Goal: Task Accomplishment & Management: Complete application form

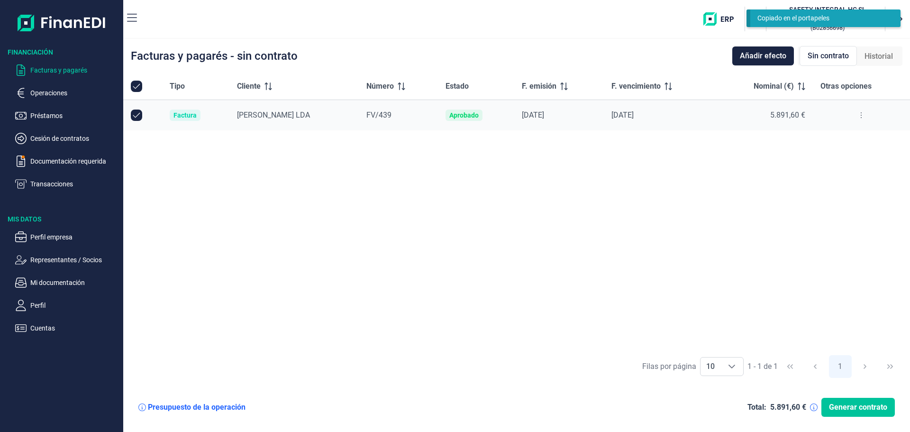
click at [854, 401] on span "Generar contrato" at bounding box center [858, 406] width 58 height 11
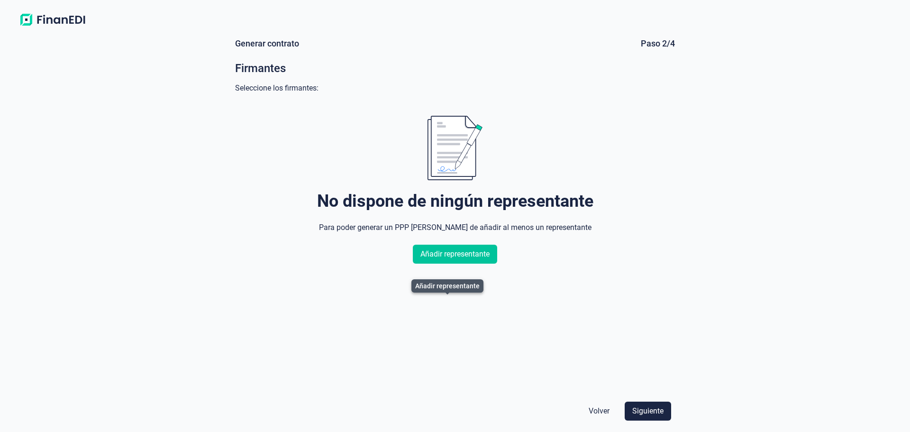
click at [463, 260] on span "Añadir representante" at bounding box center [454, 253] width 69 height 11
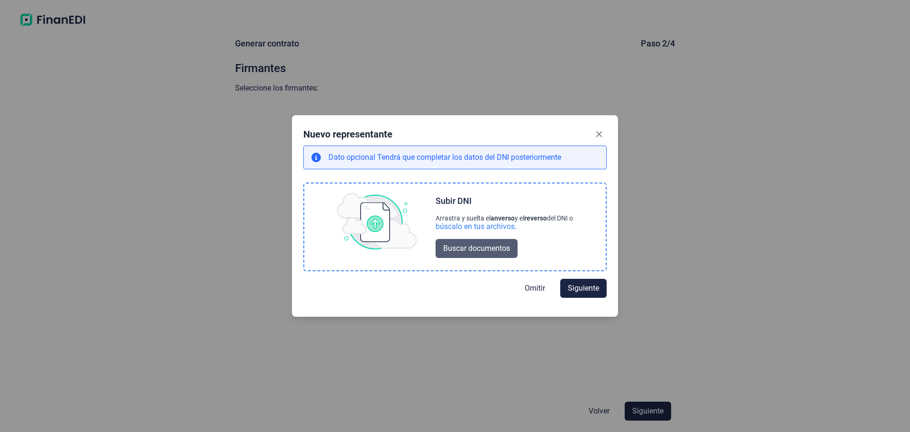
click at [476, 254] on span "Buscar documentos" at bounding box center [476, 248] width 67 height 11
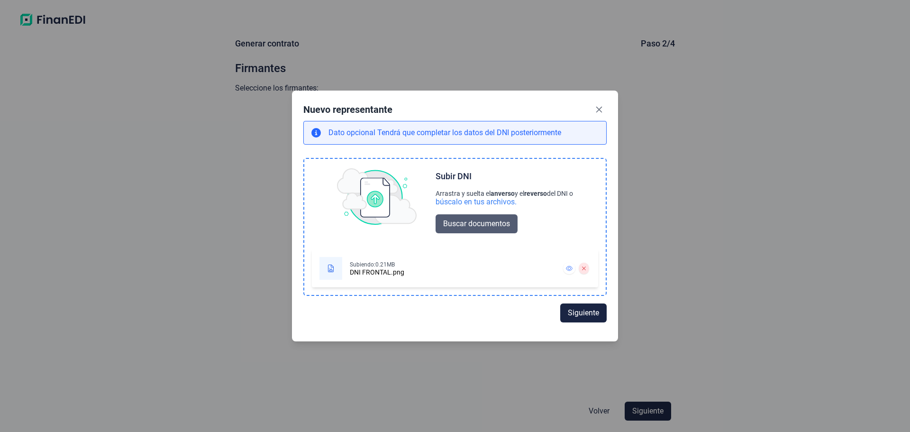
click at [471, 220] on button "Buscar documentos" at bounding box center [477, 223] width 82 height 19
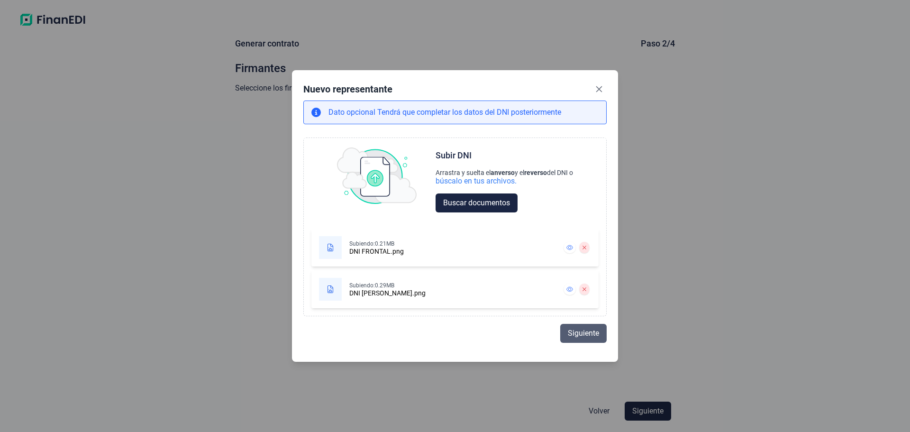
click at [599, 339] on span "Siguiente" at bounding box center [583, 332] width 31 height 11
select select "ES"
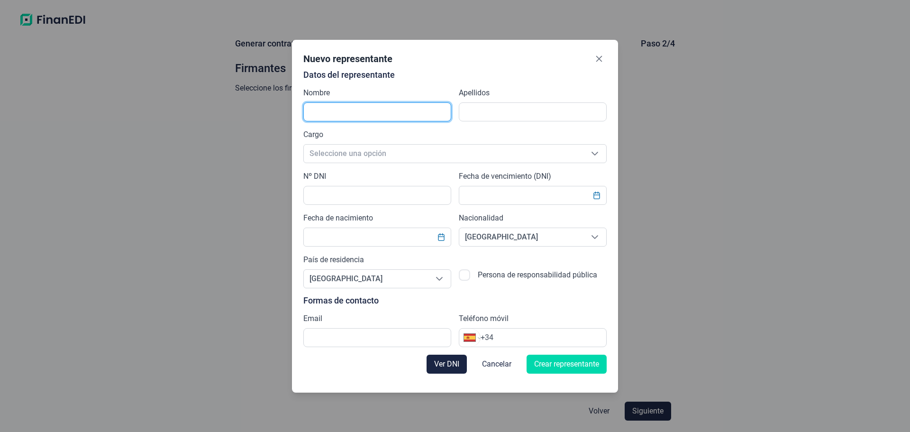
click at [334, 102] on input "text" at bounding box center [377, 111] width 148 height 19
type input "Oscar"
type input "[PERSON_NAME]"
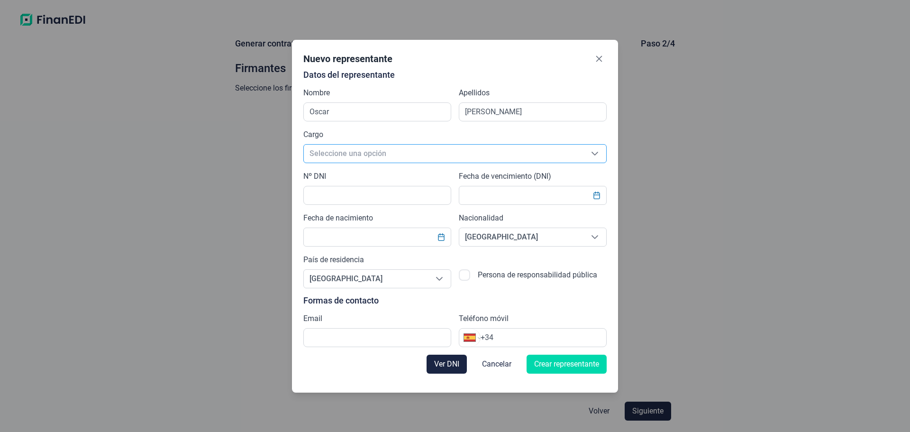
click at [333, 151] on span "Seleccione una opción" at bounding box center [444, 154] width 280 height 18
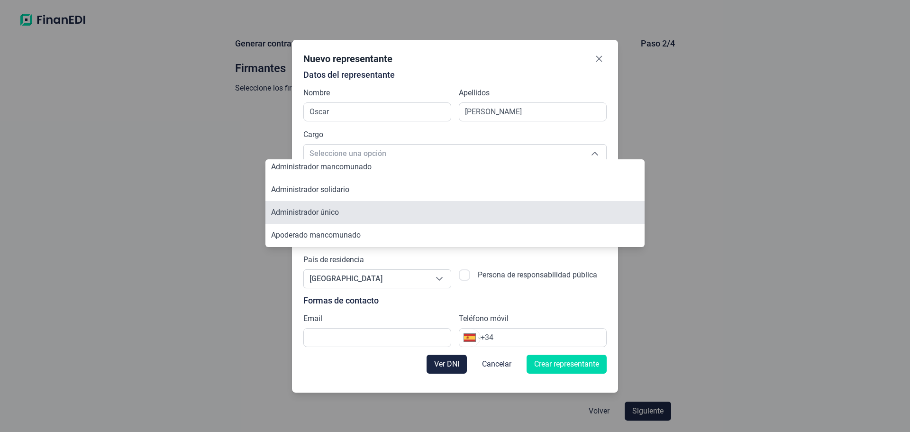
scroll to position [47, 0]
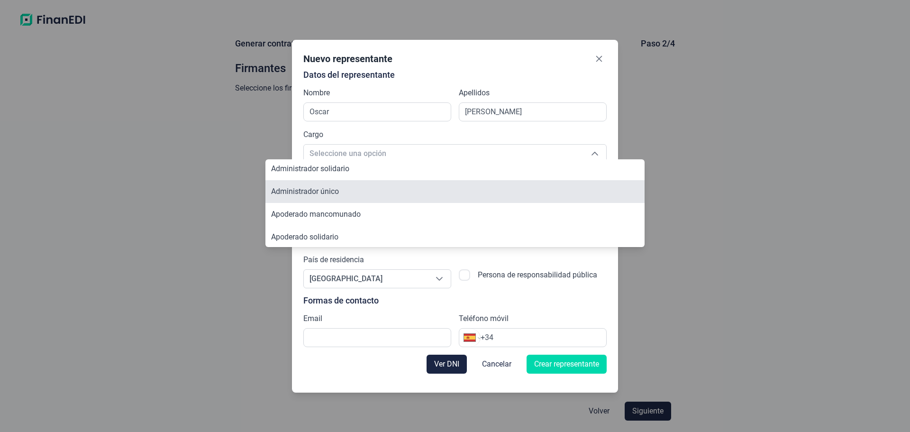
click at [346, 199] on li "Administrador único" at bounding box center [454, 191] width 379 height 23
type input "Administrador único"
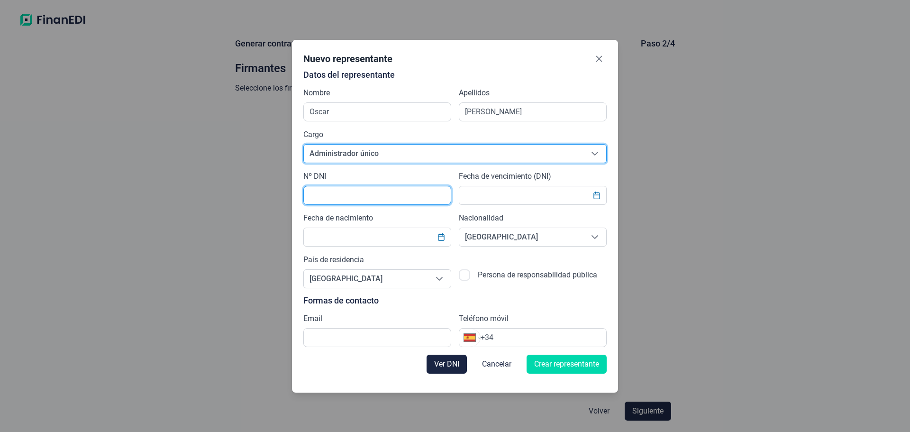
click at [326, 199] on input "text" at bounding box center [377, 195] width 148 height 19
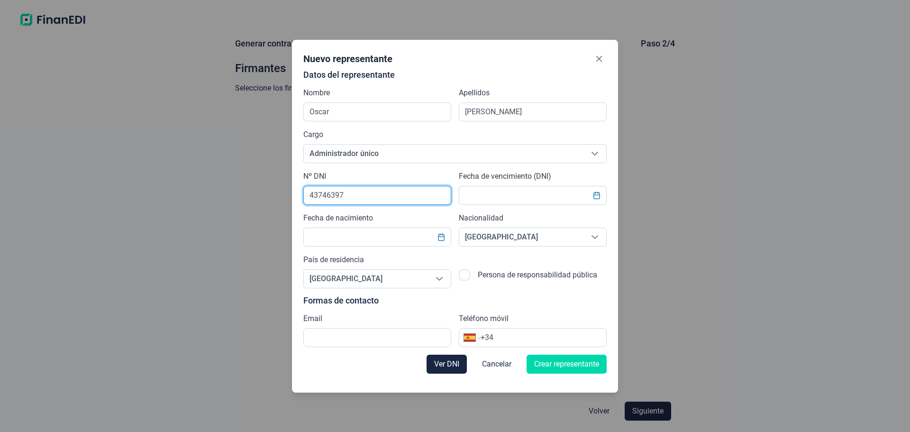
type input "43746397"
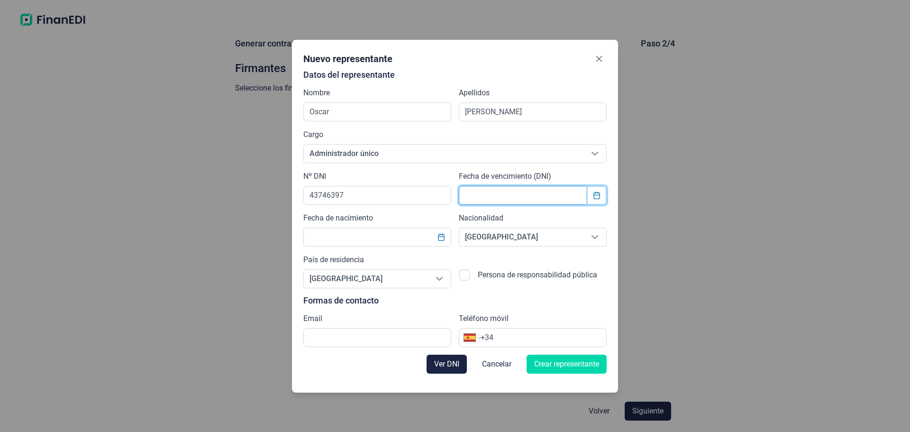
click at [600, 195] on icon "Choose Date" at bounding box center [597, 195] width 8 height 8
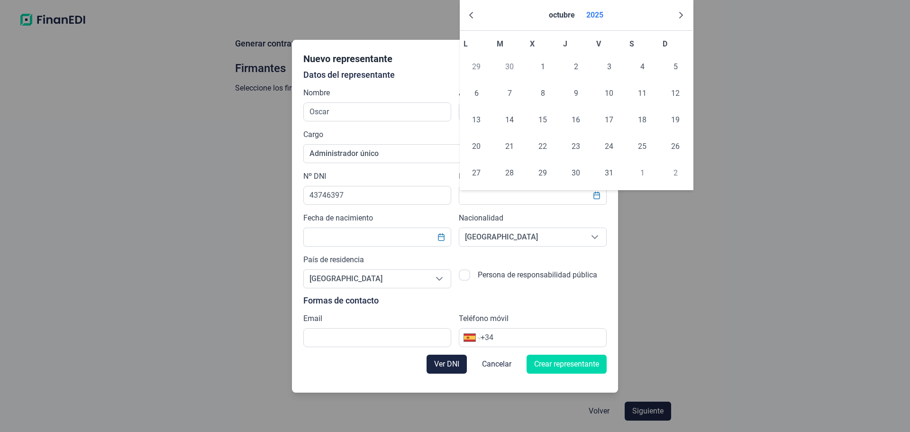
click at [600, 19] on button "2025" at bounding box center [594, 15] width 25 height 23
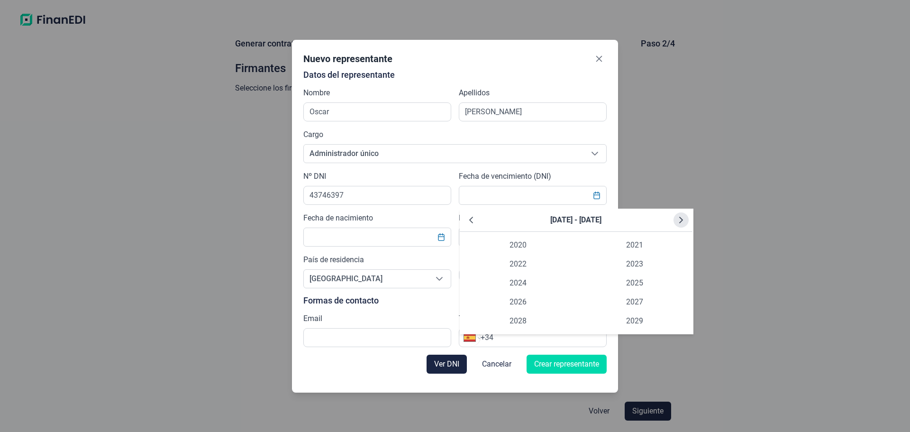
click at [679, 223] on icon "Next Decade" at bounding box center [681, 220] width 4 height 7
click at [624, 292] on span "2035" at bounding box center [634, 282] width 117 height 19
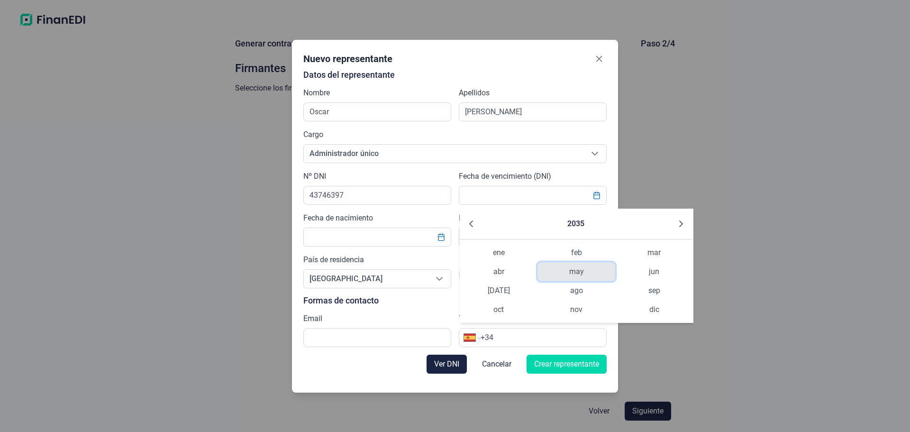
click at [581, 280] on span "may" at bounding box center [576, 271] width 78 height 19
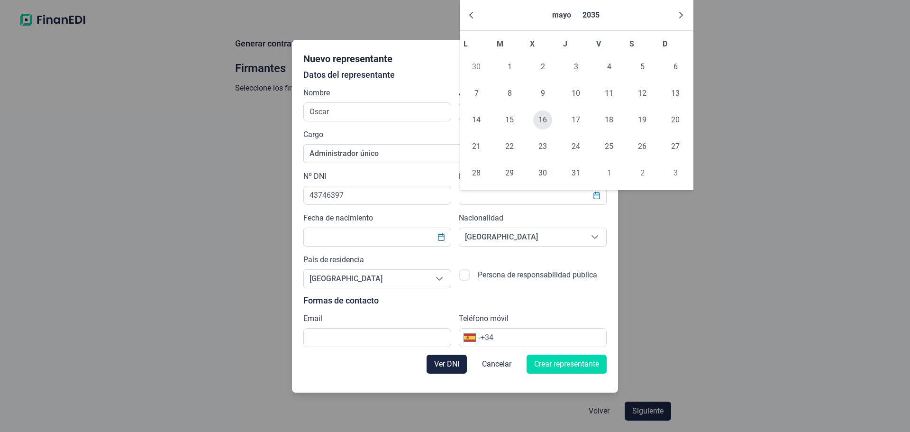
click at [543, 129] on span "16" at bounding box center [542, 119] width 19 height 19
type input "[DATE]"
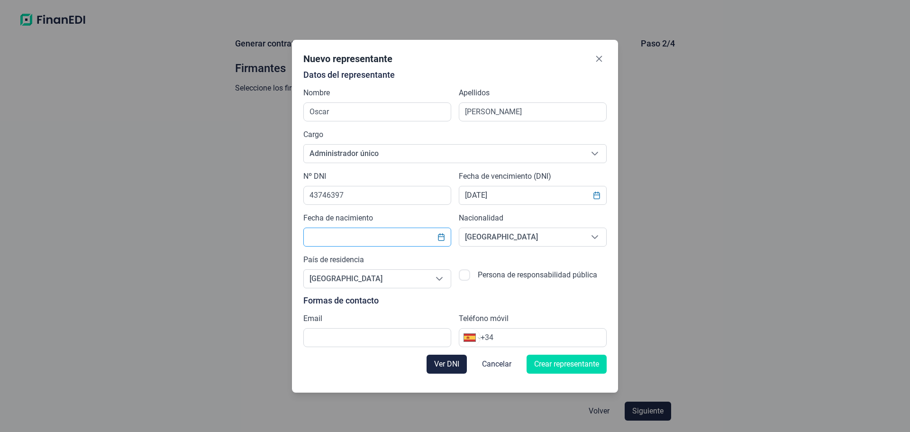
click at [372, 246] on input "text" at bounding box center [377, 236] width 148 height 19
click at [439, 245] on button "Choose Date" at bounding box center [441, 236] width 18 height 17
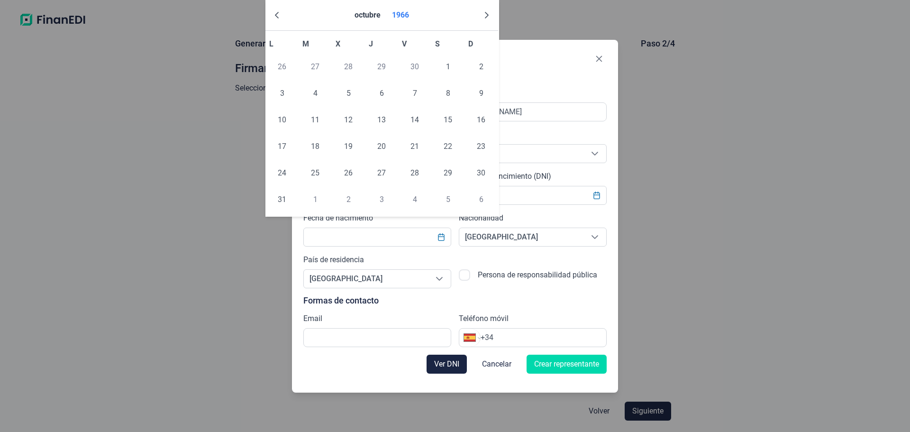
click at [405, 22] on button "1966" at bounding box center [400, 15] width 25 height 23
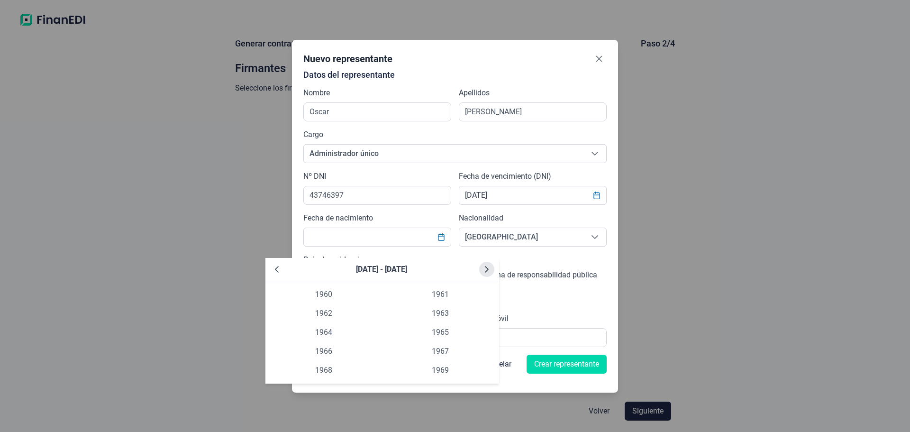
click at [484, 273] on icon "Next Decade" at bounding box center [487, 269] width 8 height 8
click at [339, 301] on span "1980" at bounding box center [323, 294] width 117 height 19
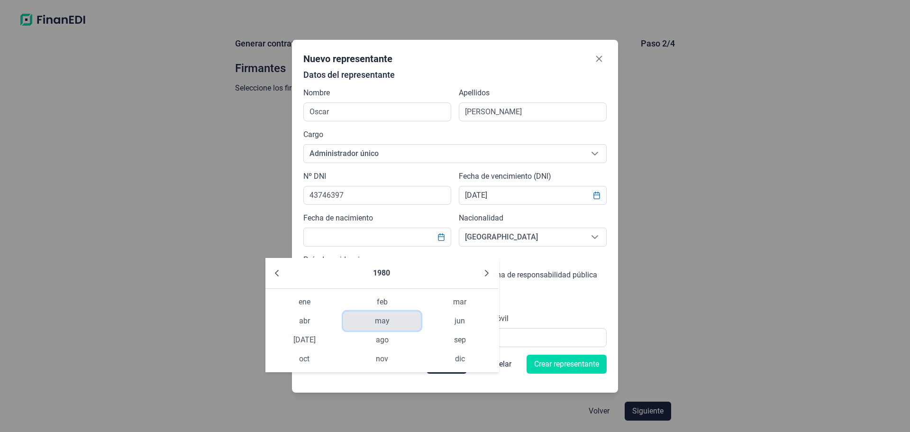
click at [382, 326] on span "may" at bounding box center [382, 320] width 78 height 19
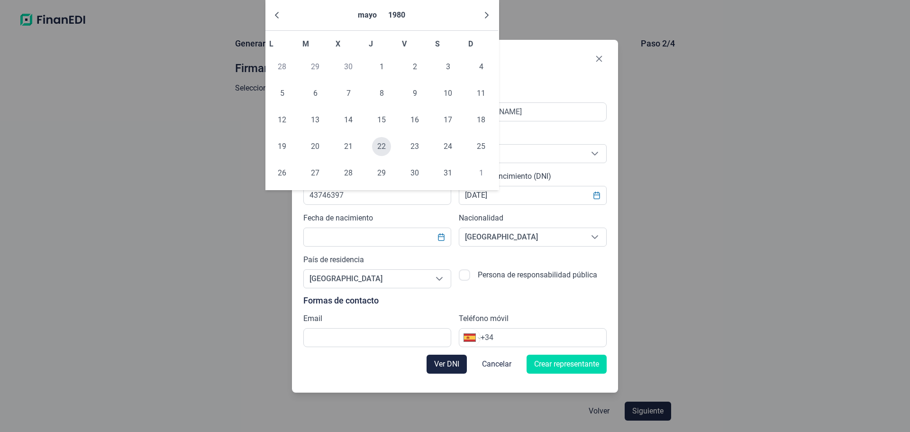
click at [380, 156] on span "22" at bounding box center [381, 146] width 19 height 19
type input "[DATE]"
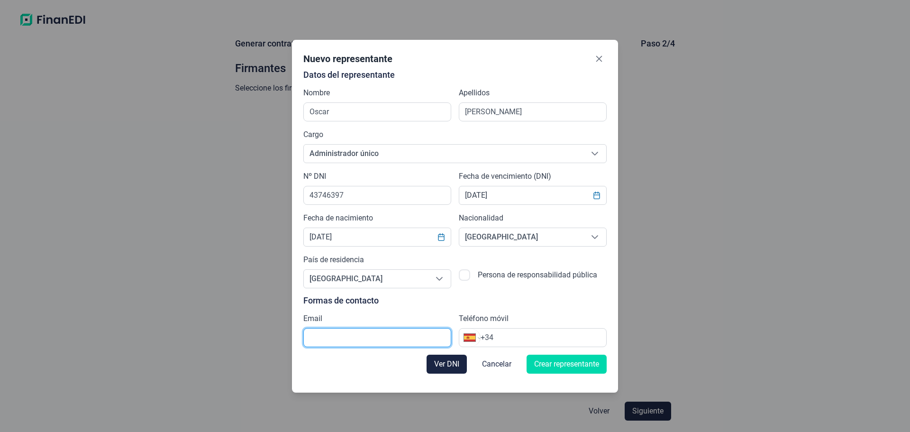
click at [303, 347] on input "text" at bounding box center [377, 337] width 148 height 19
type input "[PERSON_NAME][EMAIL_ADDRESS][DOMAIN_NAME]"
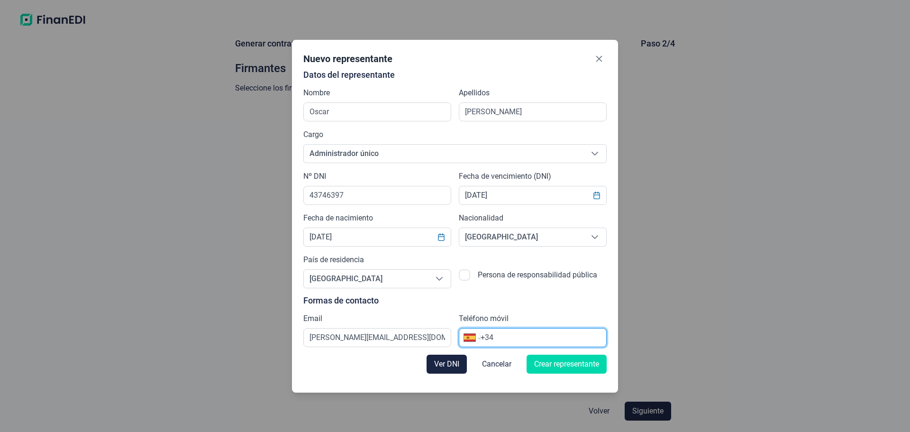
click at [504, 343] on input "+34" at bounding box center [544, 337] width 126 height 11
type input "[PHONE_NUMBER]"
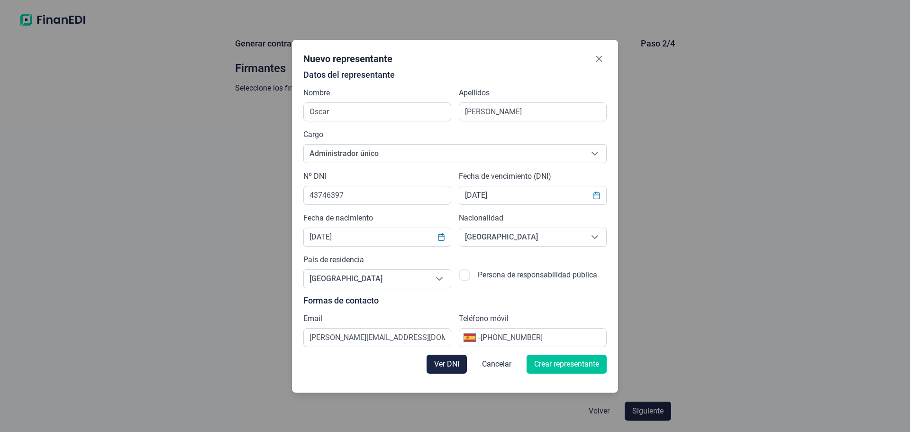
click at [585, 370] on span "Crear representante" at bounding box center [566, 363] width 65 height 11
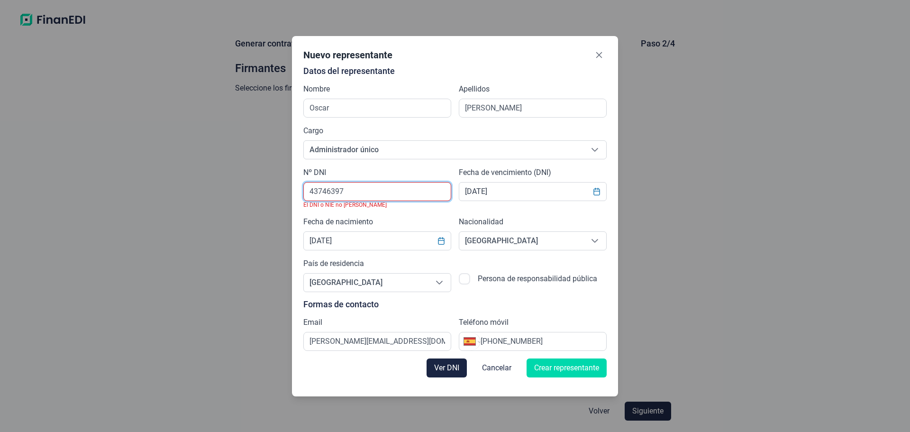
click at [332, 191] on input "43746397" at bounding box center [377, 191] width 148 height 19
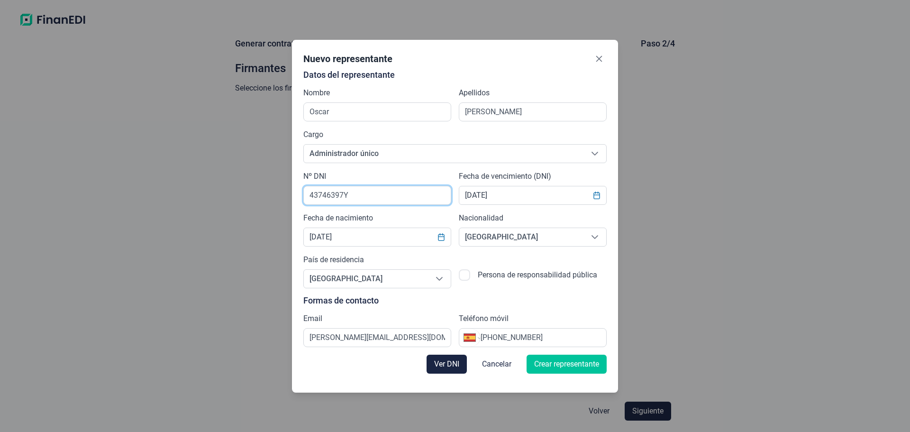
type input "43746397Y"
click at [599, 370] on span "Crear representante" at bounding box center [566, 363] width 65 height 11
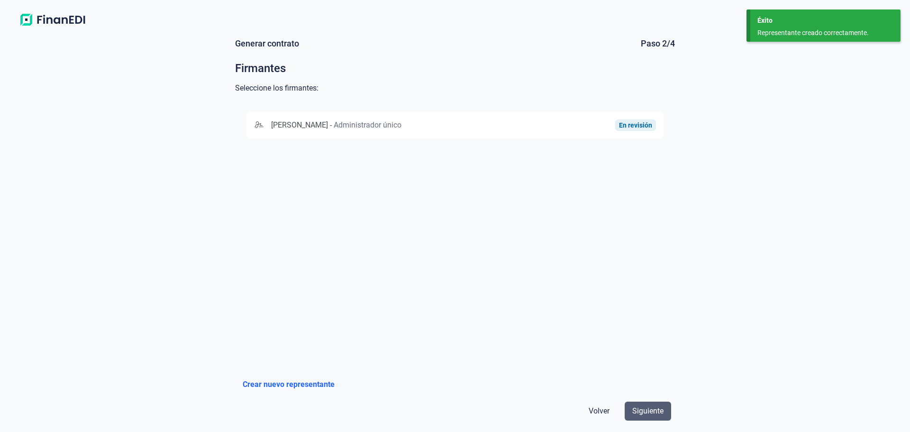
click at [638, 401] on button "Siguiente" at bounding box center [648, 410] width 46 height 19
click at [401, 129] on span "Administrador único" at bounding box center [368, 124] width 68 height 9
click at [632, 405] on span "Siguiente" at bounding box center [647, 410] width 31 height 11
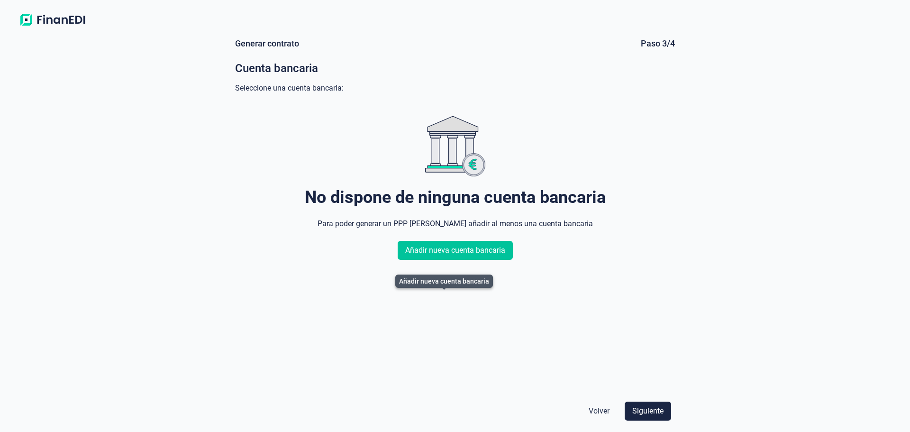
click at [470, 260] on button "Añadir nueva cuenta bancaria" at bounding box center [455, 250] width 115 height 19
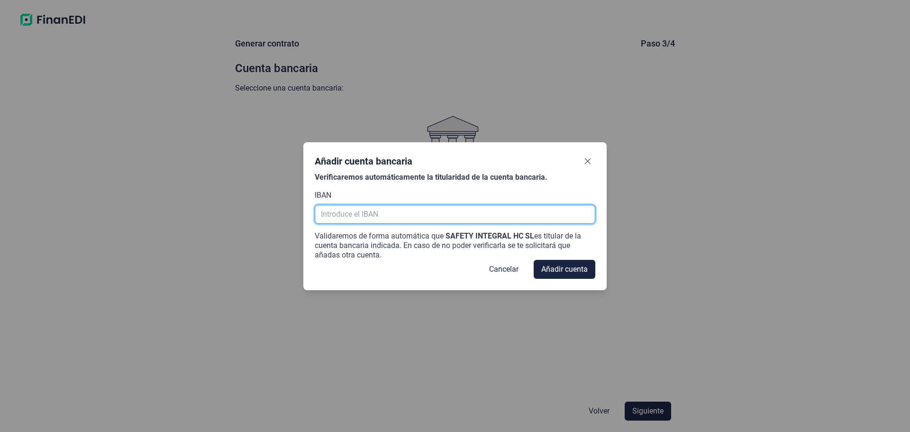
click at [483, 221] on input "text" at bounding box center [455, 214] width 281 height 19
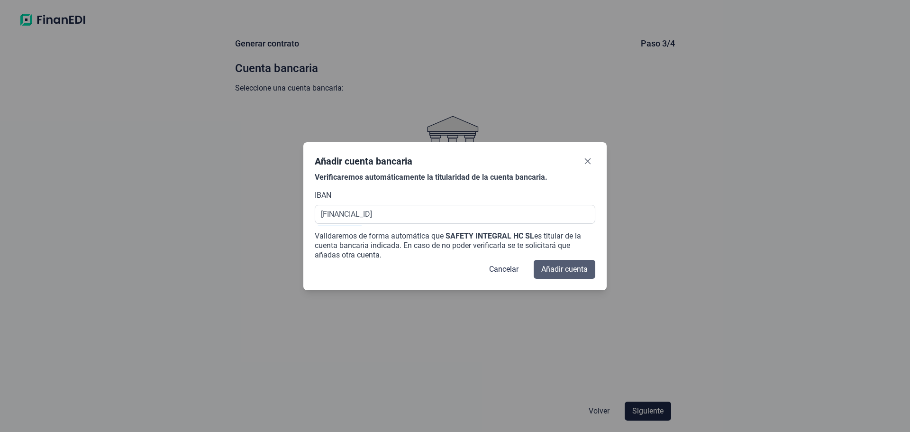
type input "[FINANCIAL_ID]"
click at [568, 275] on span "Añadir cuenta" at bounding box center [564, 268] width 46 height 11
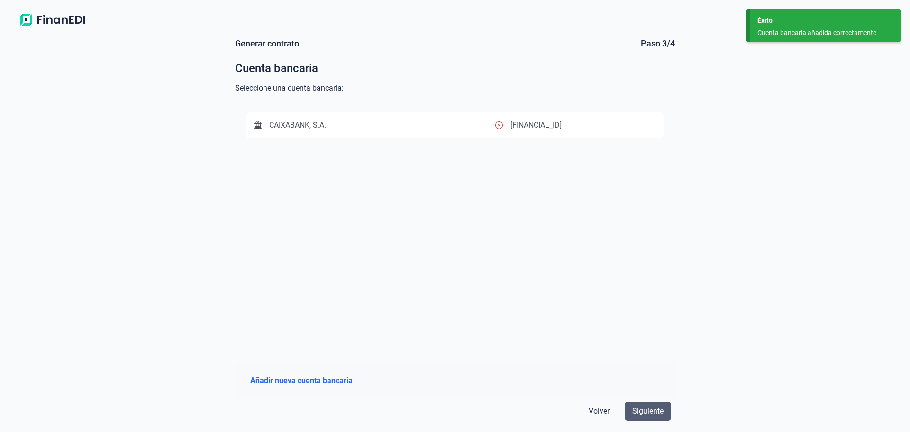
click at [640, 405] on span "Siguiente" at bounding box center [647, 410] width 31 height 11
click at [560, 131] on p "[FINANCIAL_ID]" at bounding box center [535, 124] width 51 height 11
click at [644, 405] on span "Siguiente" at bounding box center [647, 410] width 31 height 11
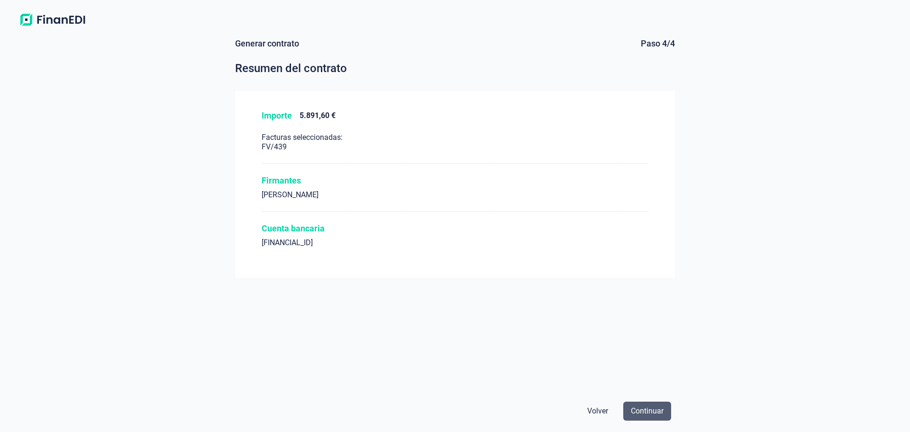
click at [645, 409] on span "Continuar" at bounding box center [647, 410] width 33 height 11
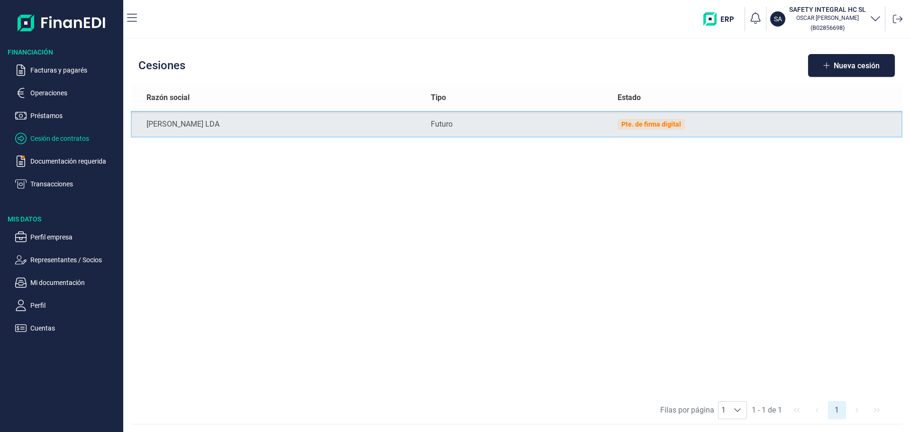
click at [645, 128] on div "Pte. de firma digital" at bounding box center [651, 124] width 60 height 8
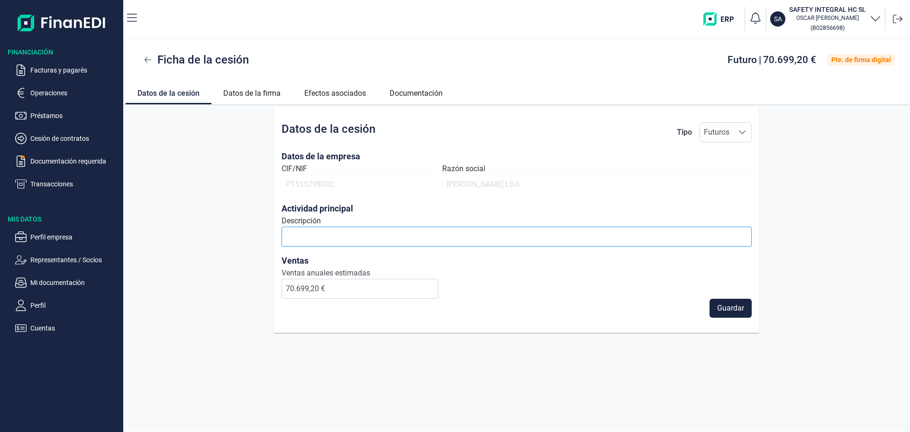
scroll to position [4, 0]
click at [728, 314] on span "Guardar" at bounding box center [730, 307] width 27 height 11
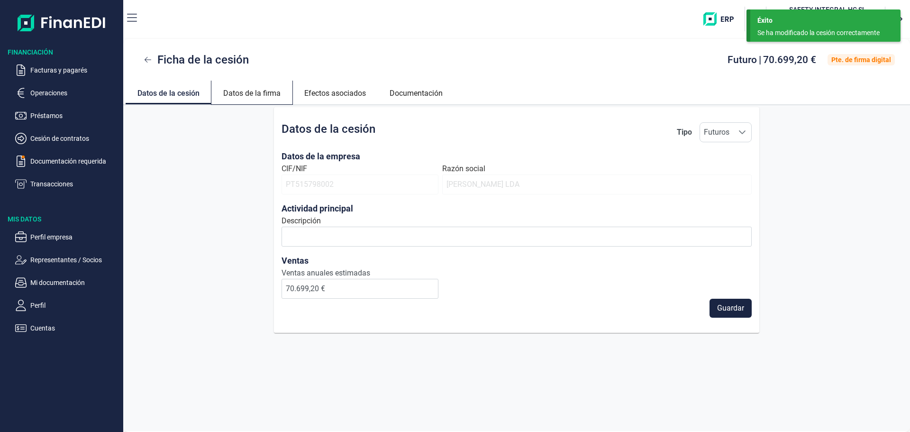
click at [263, 101] on link "Datos de la firma" at bounding box center [251, 92] width 81 height 23
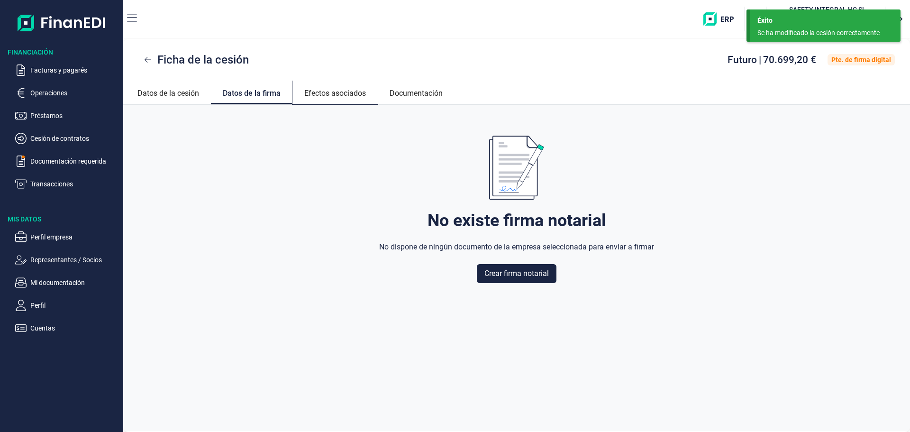
click at [341, 103] on link "Efectos asociados" at bounding box center [334, 92] width 85 height 23
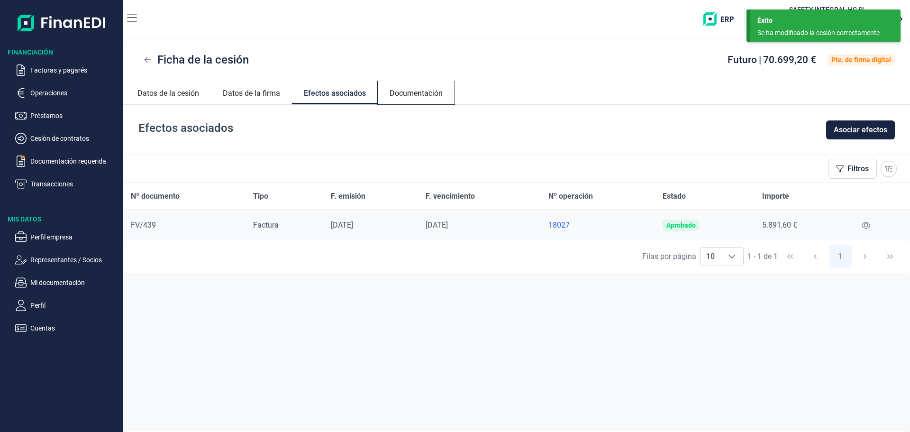
click at [410, 103] on link "Documentación" at bounding box center [416, 92] width 77 height 23
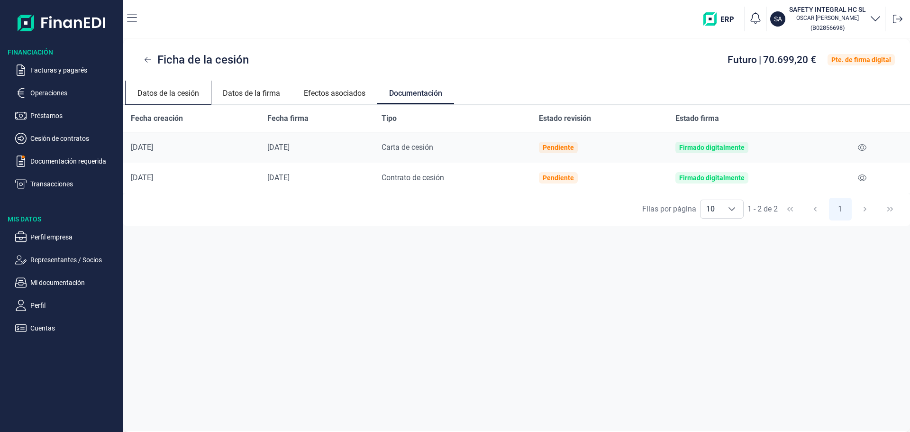
click at [183, 103] on link "Datos de la cesión" at bounding box center [168, 92] width 85 height 23
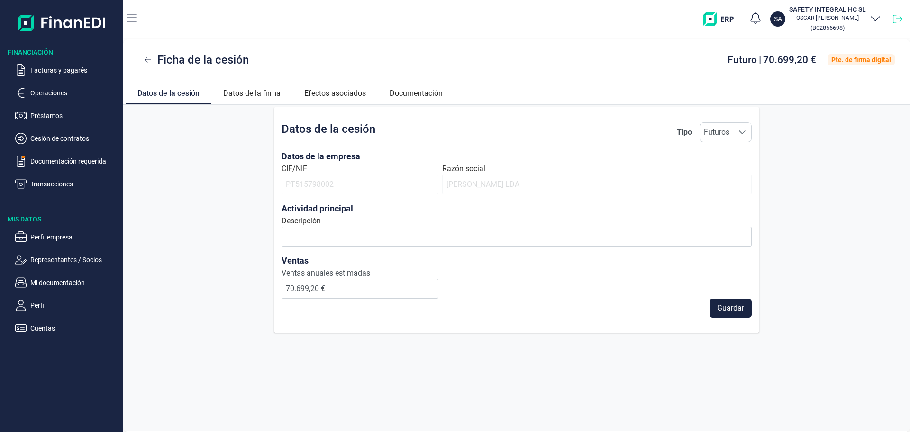
click at [898, 23] on icon at bounding box center [897, 19] width 9 height 9
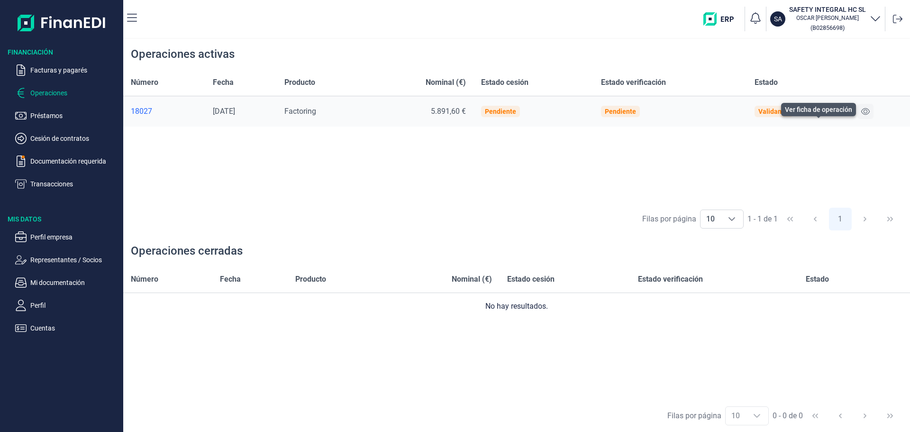
click at [870, 115] on icon at bounding box center [865, 112] width 9 height 8
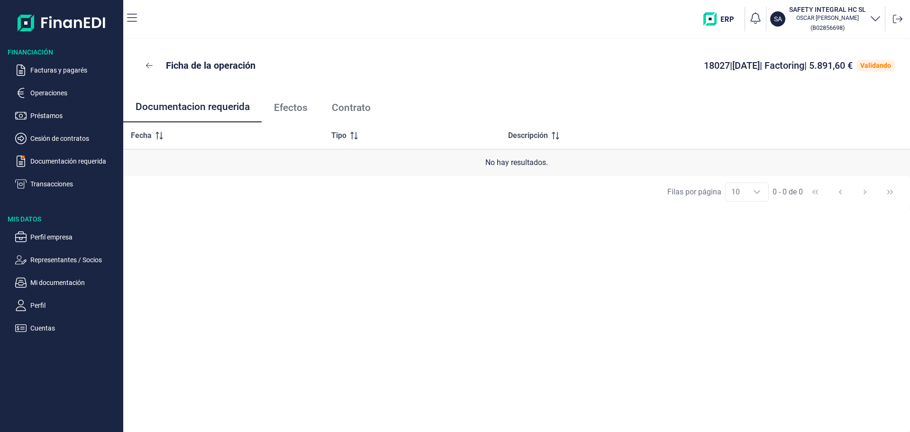
click at [301, 113] on span "Efectos" at bounding box center [291, 108] width 34 height 10
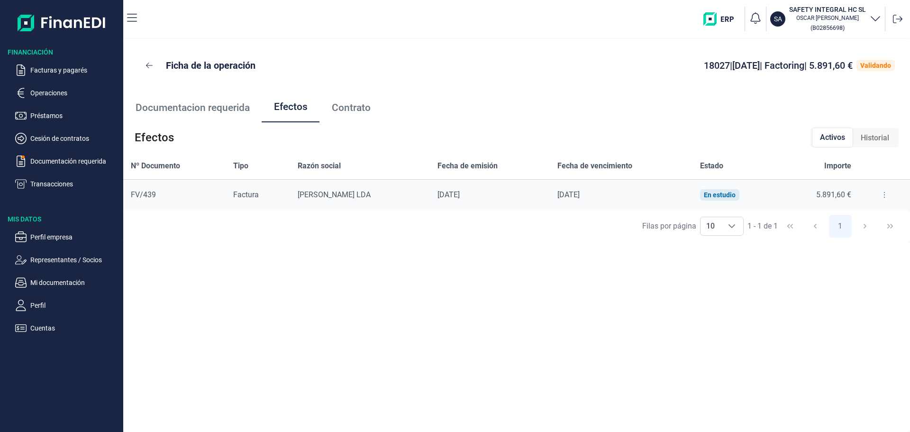
click at [365, 123] on link "Contrato" at bounding box center [350, 107] width 63 height 31
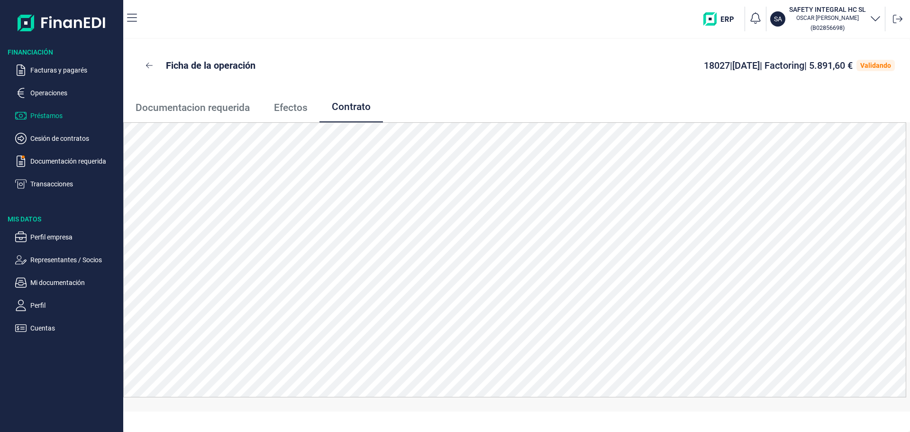
click at [67, 121] on p "Préstamos" at bounding box center [74, 115] width 89 height 11
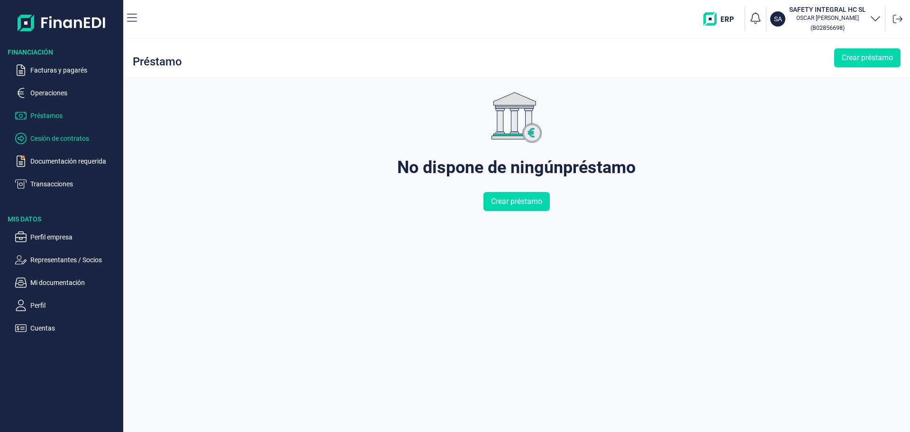
click at [82, 144] on p "Cesión de contratos" at bounding box center [74, 138] width 89 height 11
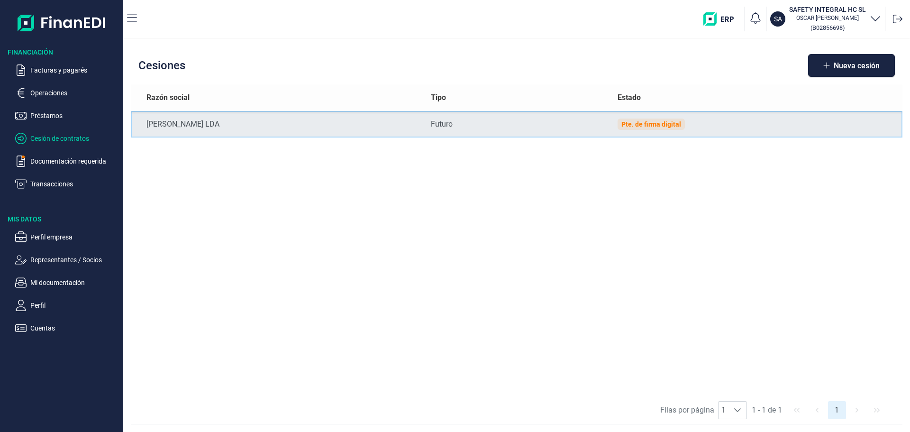
click at [658, 130] on div "Pte. de firma digital" at bounding box center [650, 123] width 67 height 11
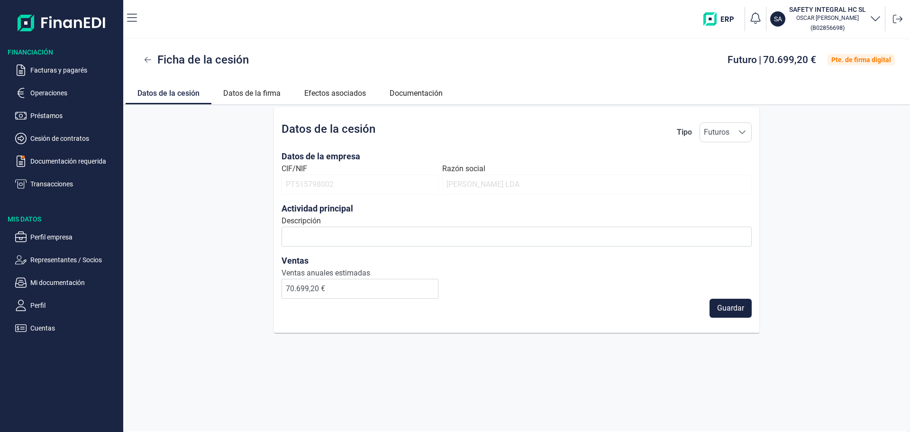
scroll to position [4, 0]
click at [848, 64] on div "Pte. de firma digital" at bounding box center [861, 60] width 60 height 8
click at [253, 103] on link "Datos de la firma" at bounding box center [251, 92] width 81 height 23
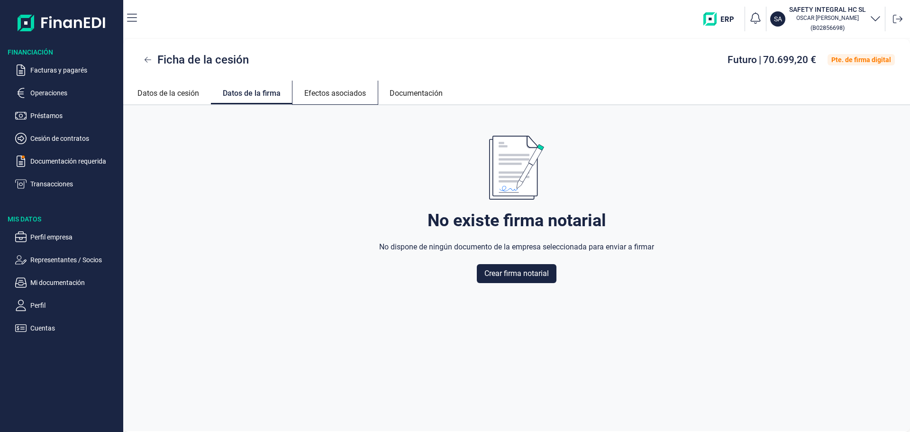
click at [344, 103] on link "Efectos asociados" at bounding box center [334, 92] width 85 height 23
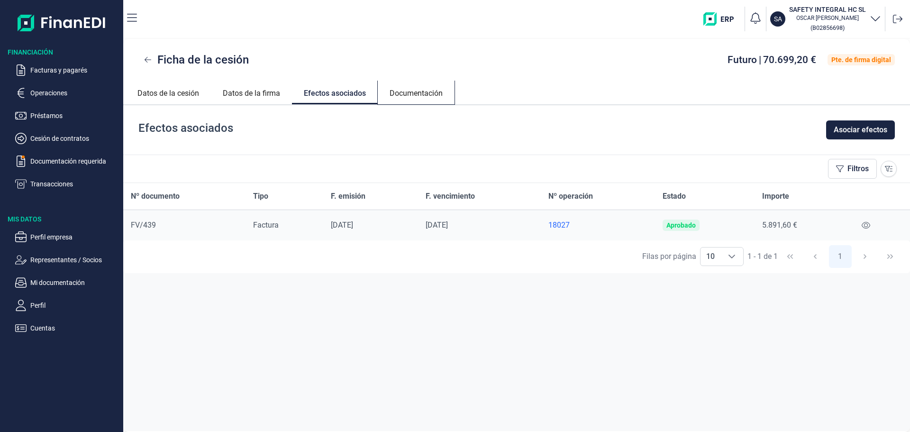
click at [436, 103] on link "Documentación" at bounding box center [416, 92] width 77 height 23
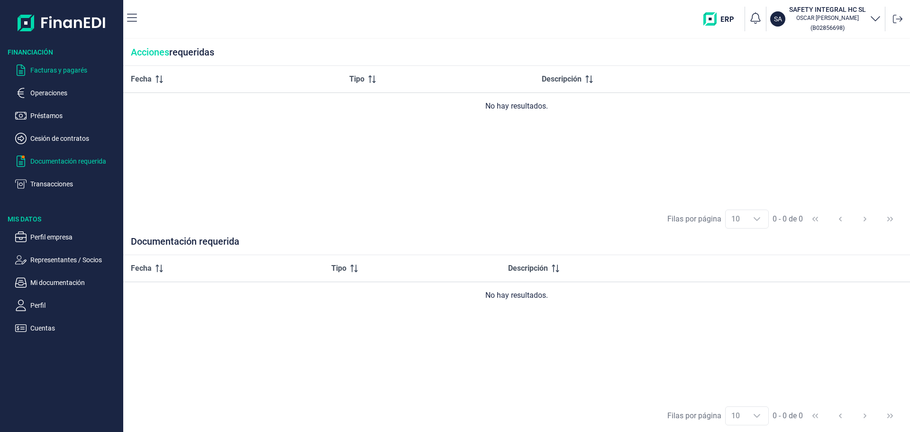
click at [73, 76] on p "Facturas y pagarés" at bounding box center [74, 69] width 89 height 11
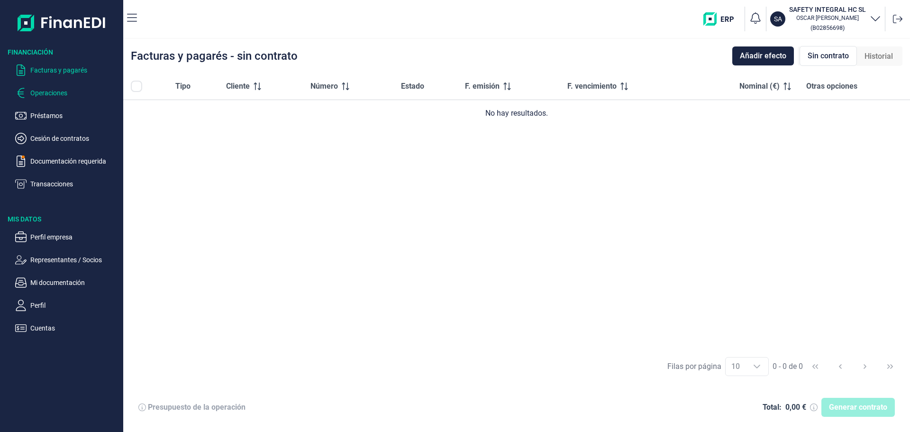
click at [68, 99] on p "Operaciones" at bounding box center [74, 92] width 89 height 11
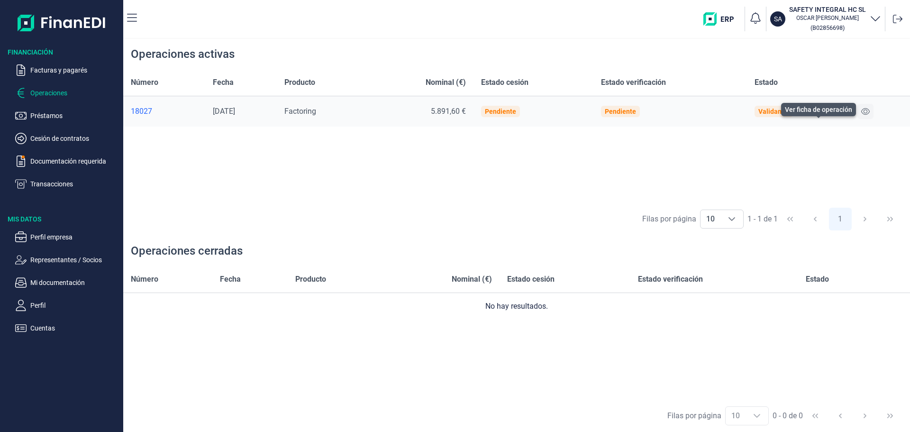
click at [863, 119] on button at bounding box center [865, 111] width 16 height 15
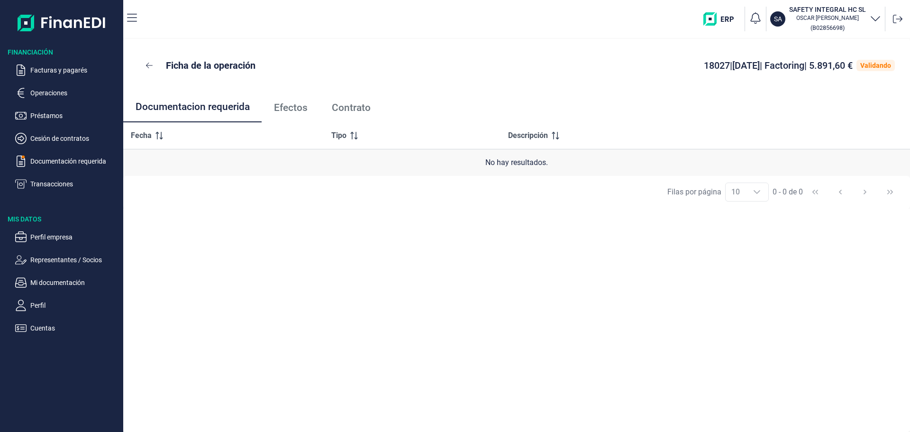
click at [319, 123] on link "Efectos" at bounding box center [291, 107] width 58 height 31
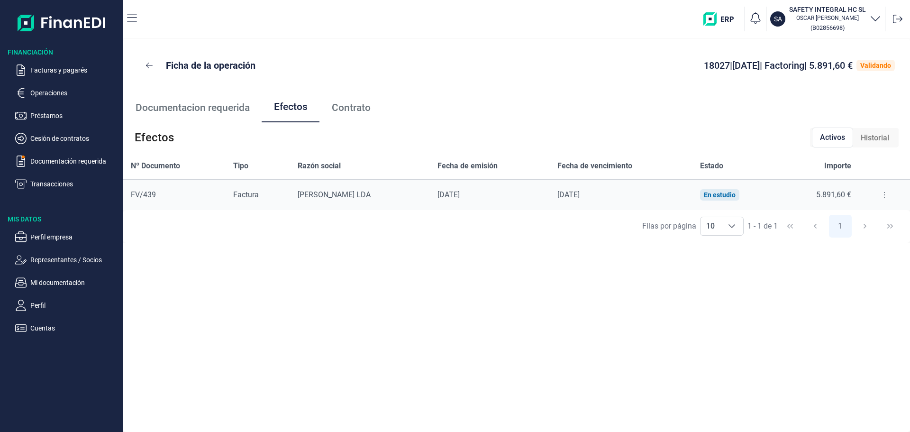
click at [371, 113] on span "Contrato" at bounding box center [351, 108] width 39 height 10
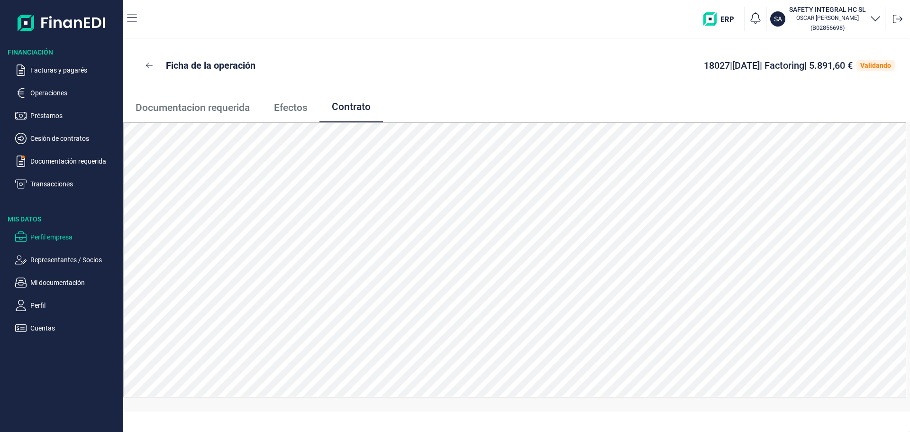
click at [71, 243] on p "Perfil empresa" at bounding box center [74, 236] width 89 height 11
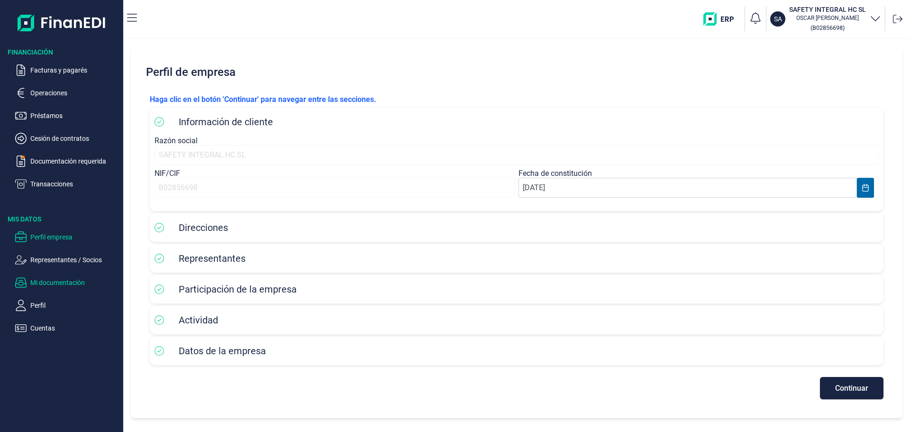
click at [75, 288] on p "Mi documentación" at bounding box center [74, 282] width 89 height 11
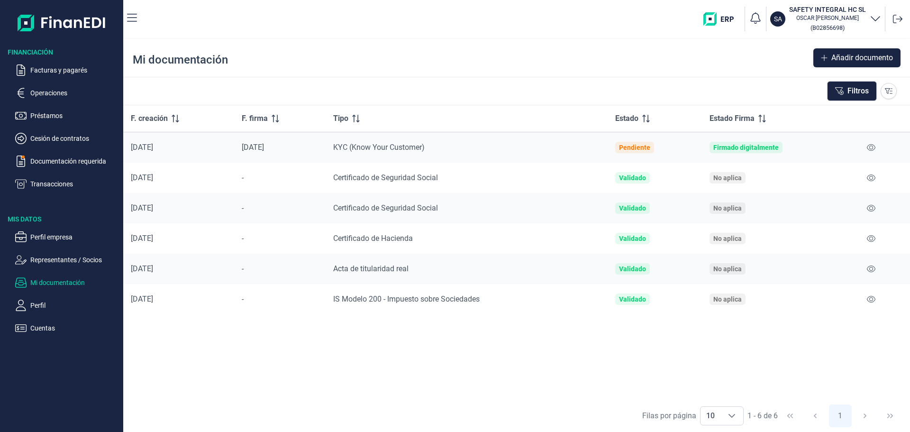
click at [411, 152] on span "KYC (Know Your Customer)" at bounding box center [378, 147] width 91 height 9
click at [212, 152] on div "[DATE]" at bounding box center [179, 147] width 96 height 9
click at [172, 152] on div "[DATE]" at bounding box center [179, 147] width 96 height 9
click at [281, 152] on div "[DATE]" at bounding box center [280, 147] width 77 height 9
click at [868, 151] on icon at bounding box center [871, 148] width 9 height 8
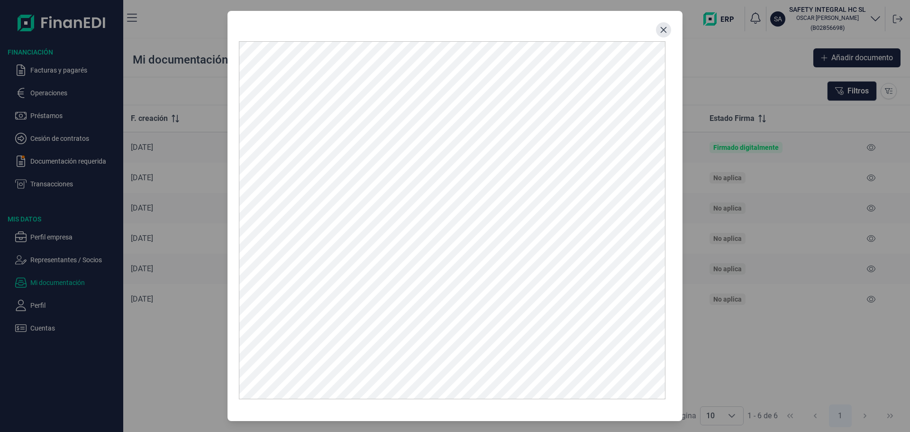
click at [665, 35] on button "Close" at bounding box center [663, 29] width 15 height 15
